Goal: Check status: Check status

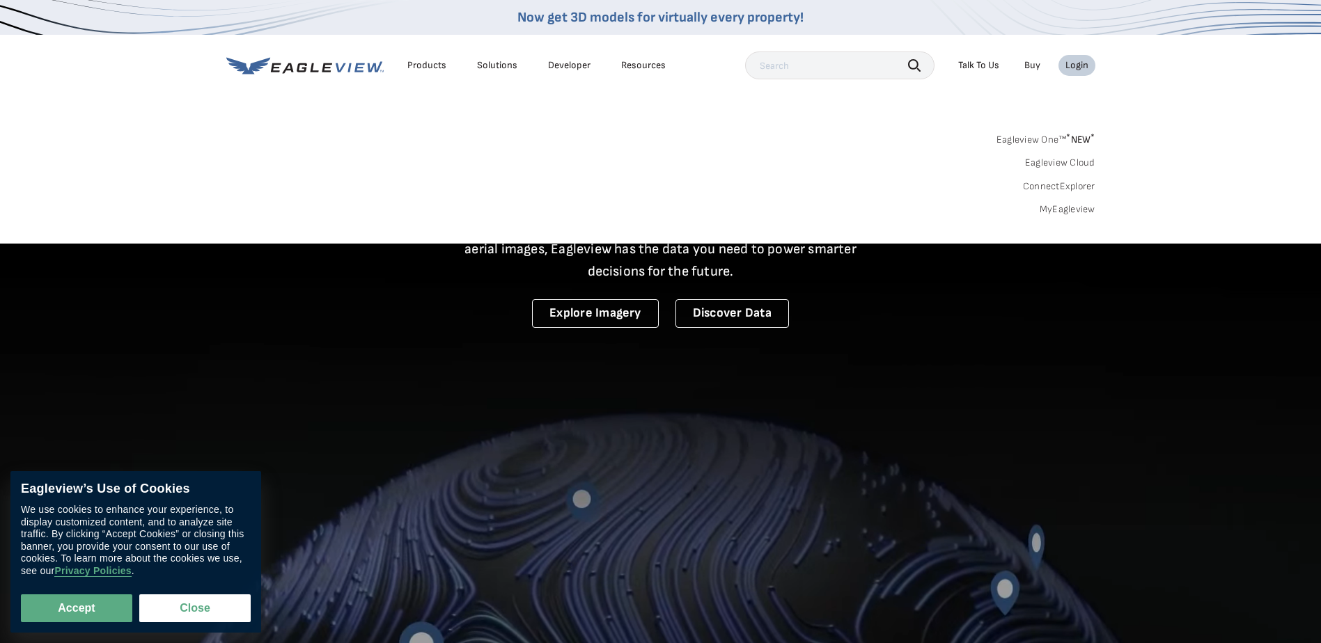
click at [1066, 211] on link "MyEagleview" at bounding box center [1068, 209] width 56 height 13
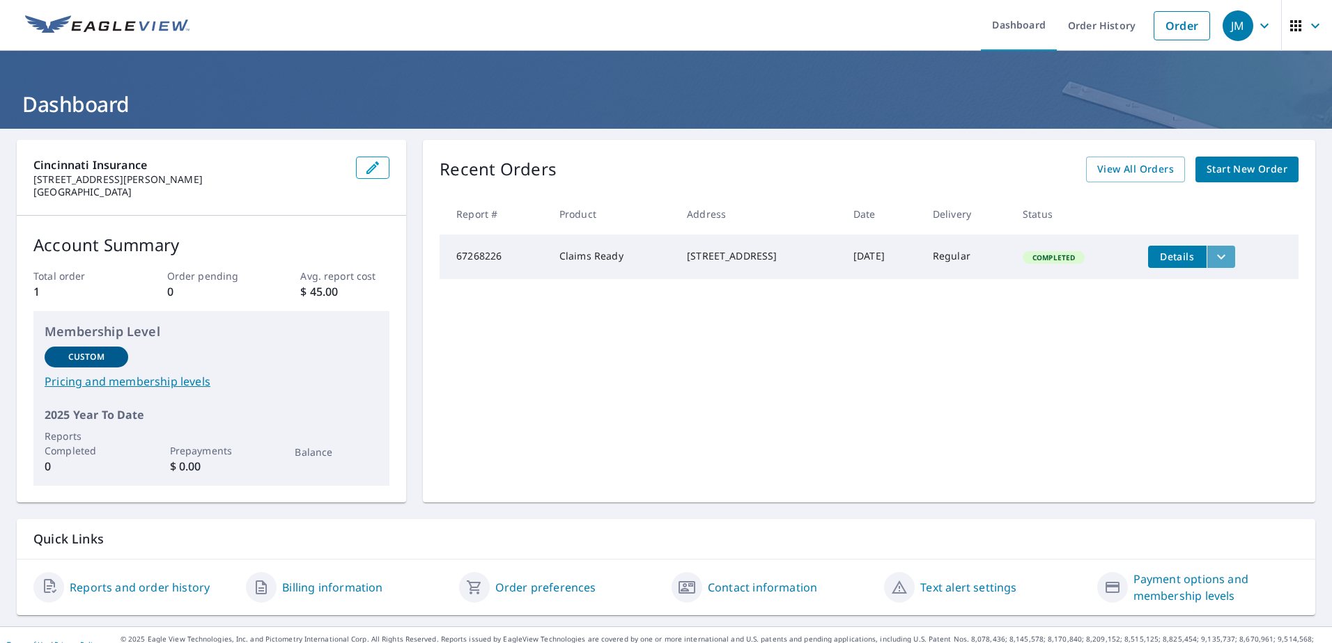
click at [1228, 258] on icon "filesDropdownBtn-67268226" at bounding box center [1220, 257] width 17 height 17
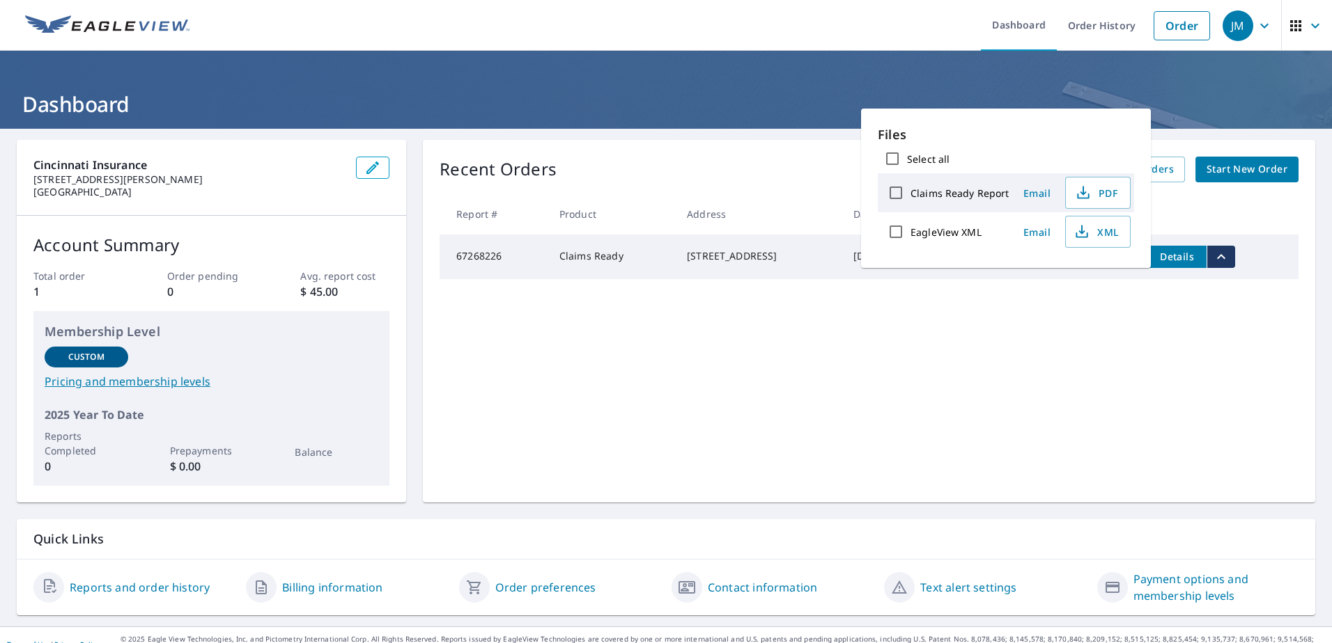
click at [1042, 369] on div "Recent Orders View All Orders Start New Order Report # Product Address Date Del…" at bounding box center [869, 321] width 892 height 363
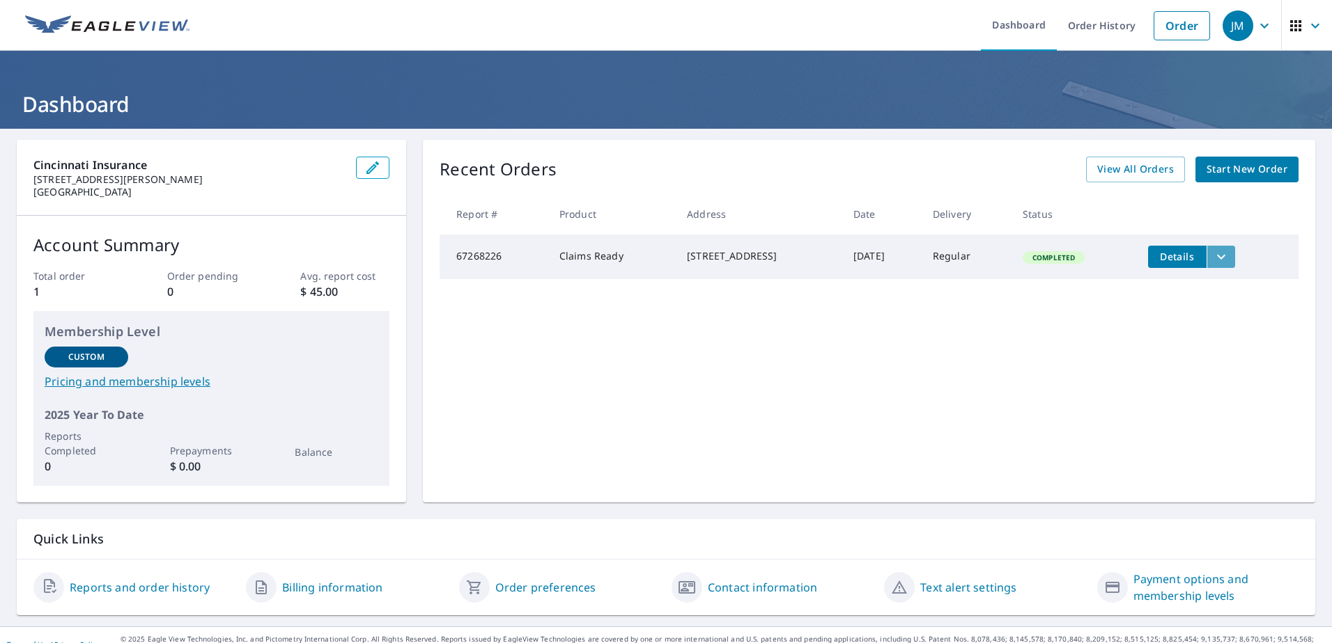
click at [1225, 259] on icon "filesDropdownBtn-67268226" at bounding box center [1220, 257] width 17 height 17
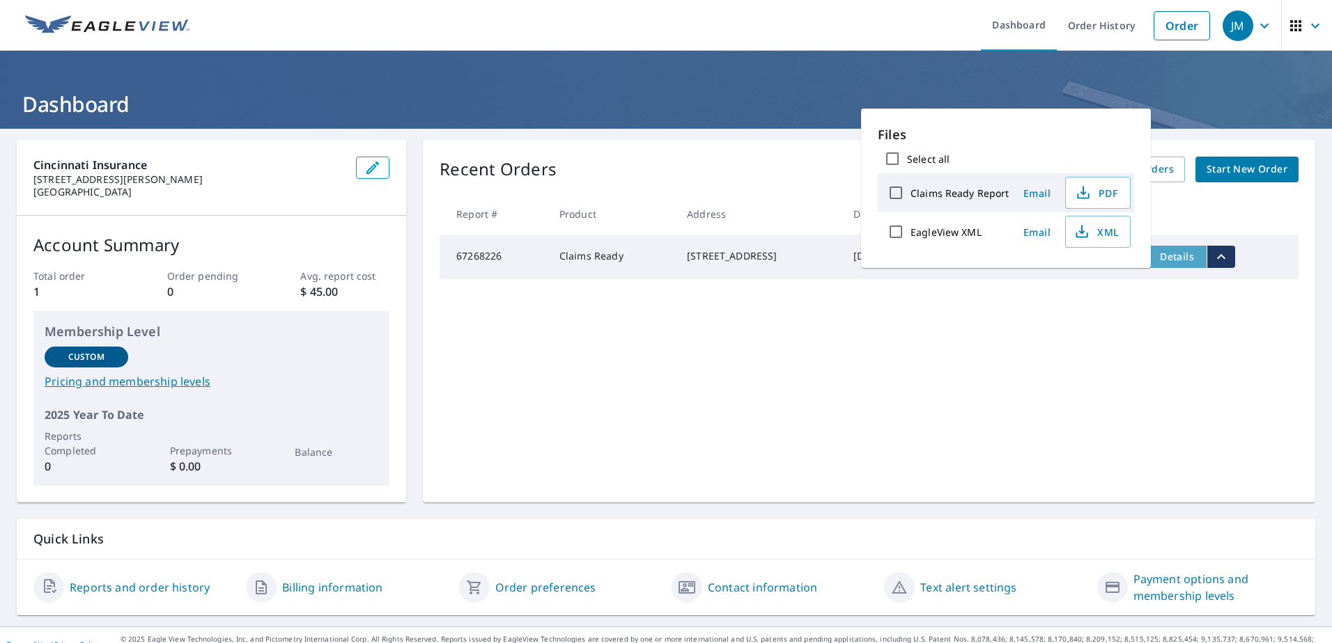
click at [1192, 261] on span "Details" at bounding box center [1177, 256] width 42 height 13
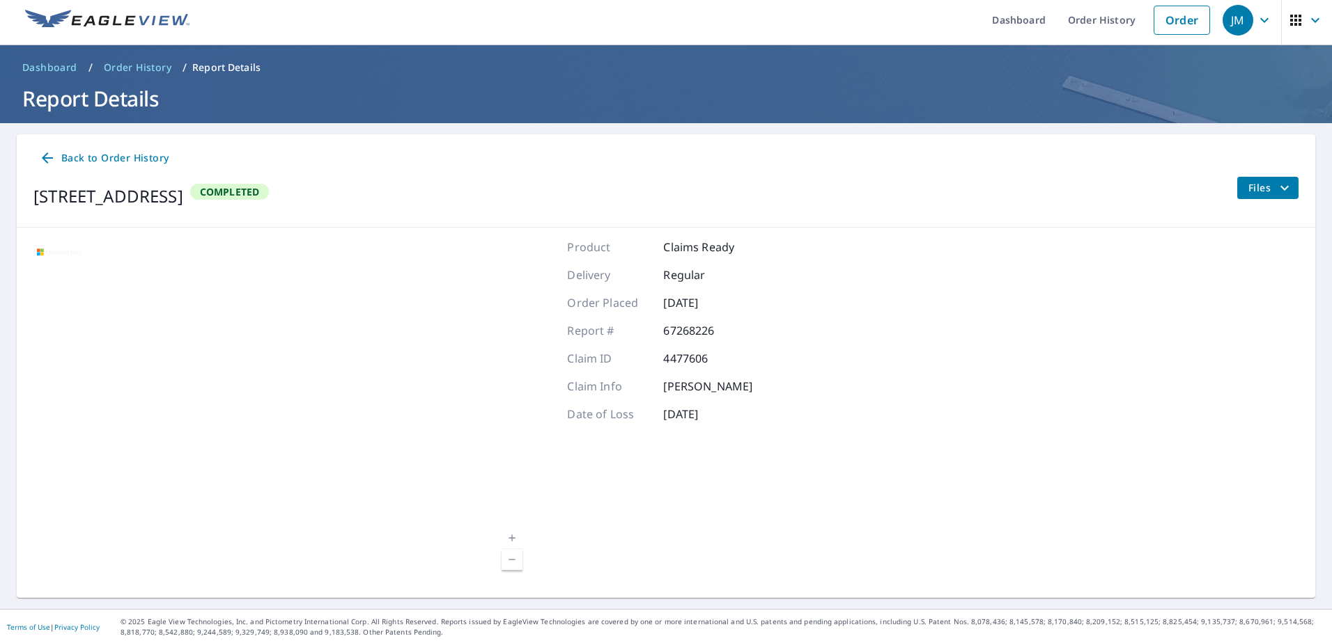
scroll to position [7, 0]
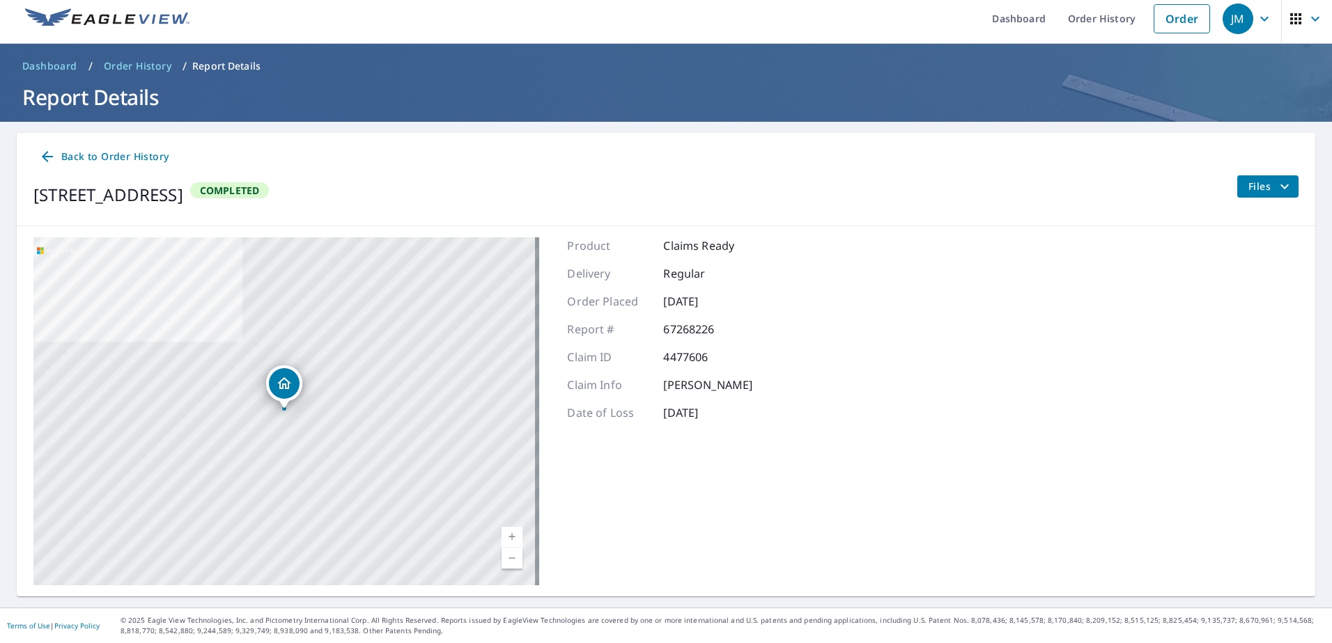
click at [1262, 192] on span "Files" at bounding box center [1270, 186] width 45 height 17
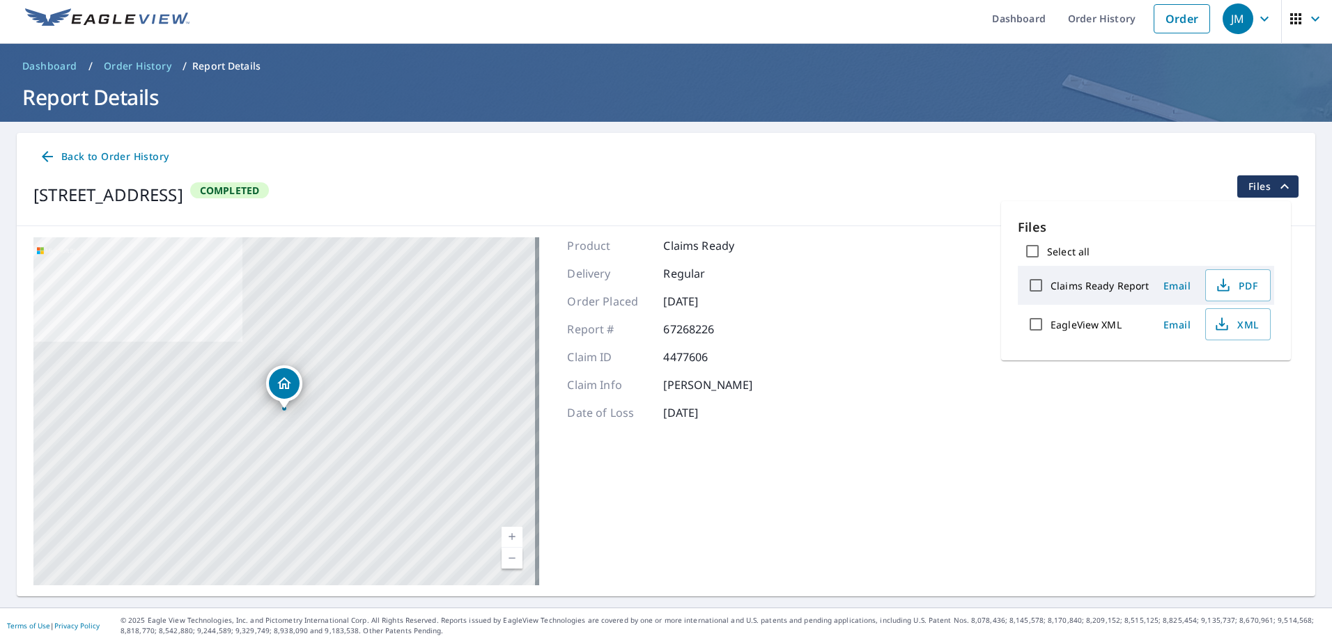
click at [1109, 172] on div "Back to Order History 401 Park Ave Elizabethtown, KY 42701 Completed Files" at bounding box center [666, 179] width 1298 height 93
